Goal: Check status

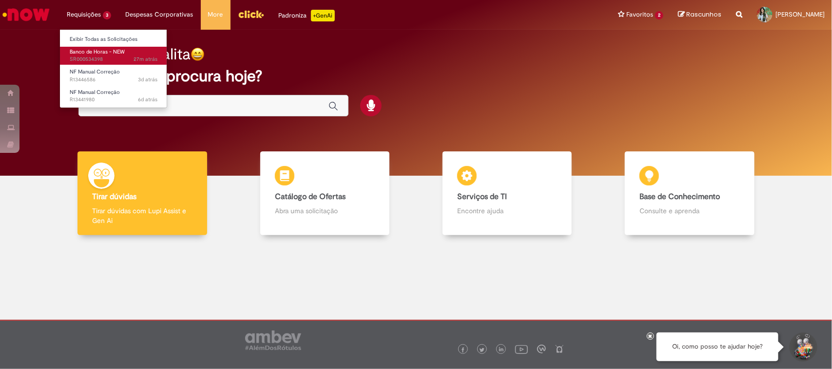
click at [78, 53] on span "Banco de Horas - NEW" at bounding box center [97, 51] width 55 height 7
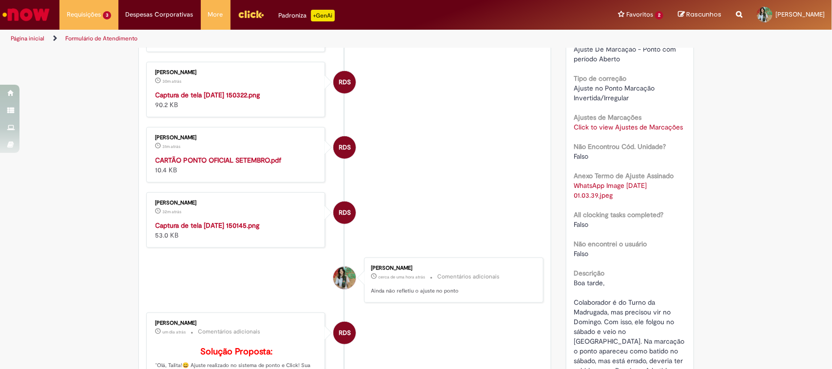
scroll to position [137, 0]
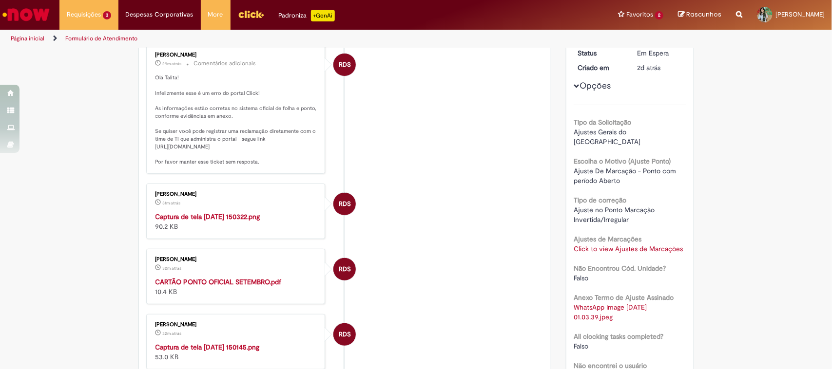
drag, startPoint x: 163, startPoint y: 174, endPoint x: 254, endPoint y: 176, distance: 91.2
click at [254, 166] on p "Olá Talita! Infelizmente esse é um erro do portal Click! As informações estão c…" at bounding box center [236, 120] width 162 height 92
click at [342, 176] on div "RDS" at bounding box center [344, 151] width 24 height 199
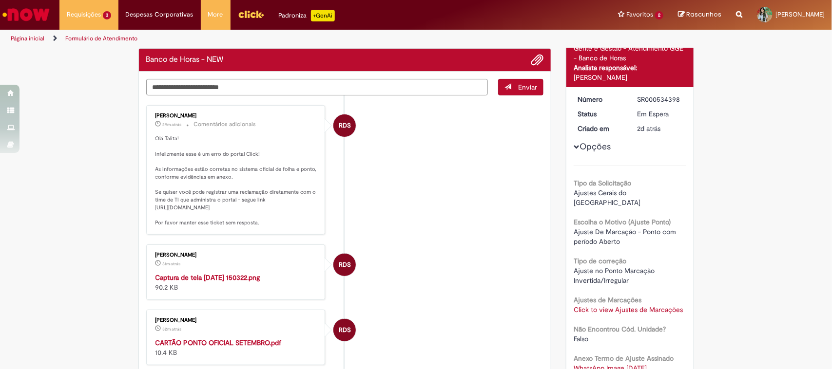
drag, startPoint x: 157, startPoint y: 164, endPoint x: 215, endPoint y: 164, distance: 57.5
click at [215, 164] on p "Olá Talita! Infelizmente esse é um erro do portal Click! As informações estão c…" at bounding box center [236, 181] width 162 height 92
drag, startPoint x: 153, startPoint y: 166, endPoint x: 245, endPoint y: 180, distance: 93.7
click at [245, 180] on p "Olá Talita! Infelizmente esse é um erro do portal Click! As informações estão c…" at bounding box center [236, 181] width 162 height 92
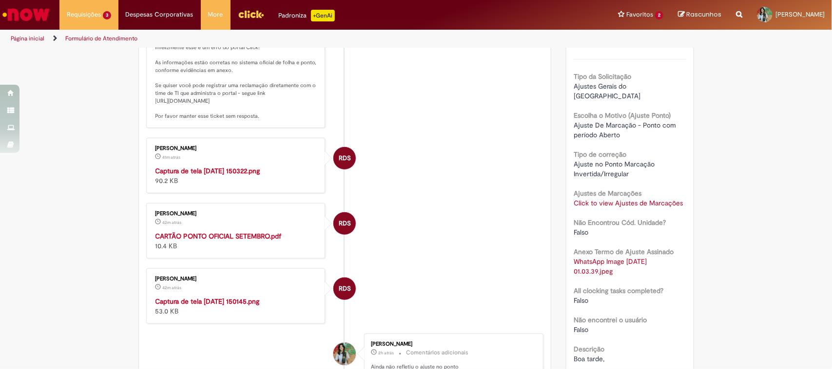
scroll to position [122, 0]
